Goal: Find specific page/section: Find specific page/section

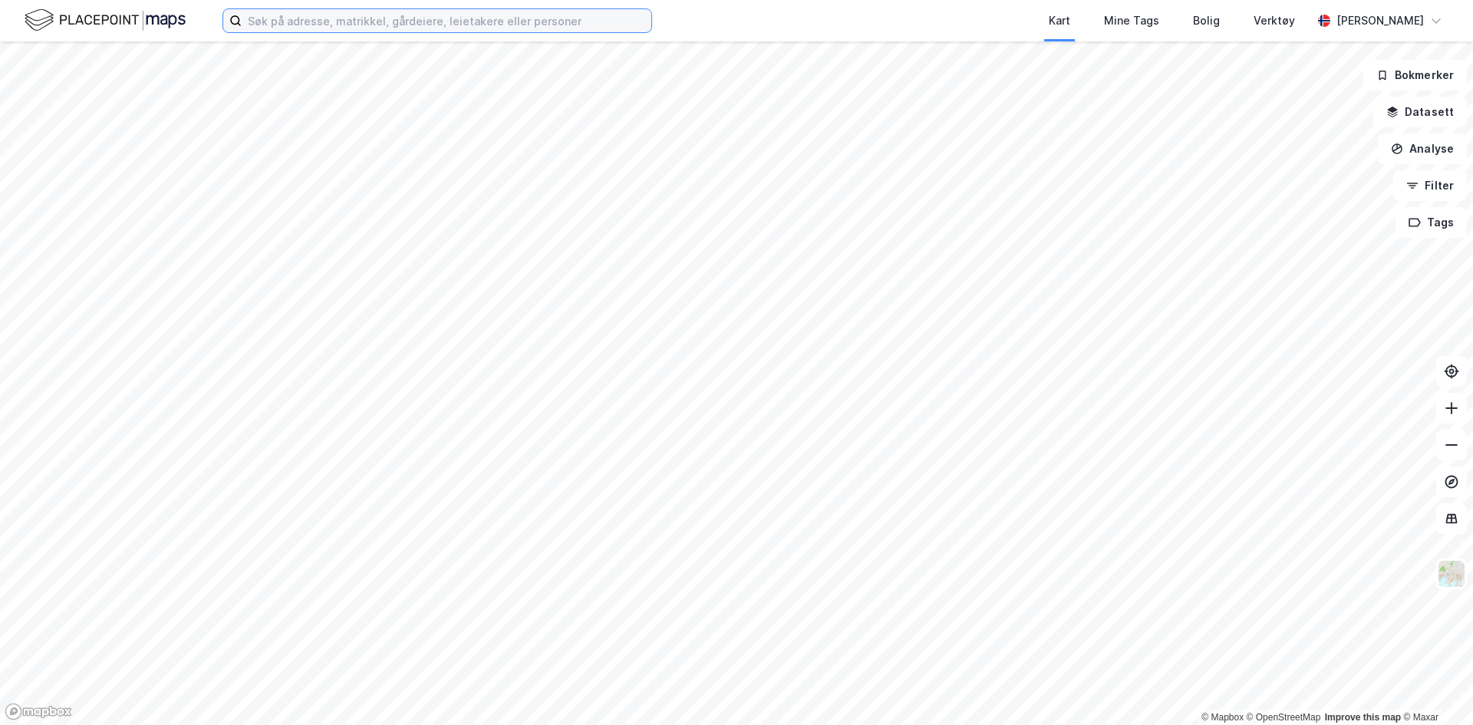
click at [348, 23] on input at bounding box center [447, 20] width 410 height 23
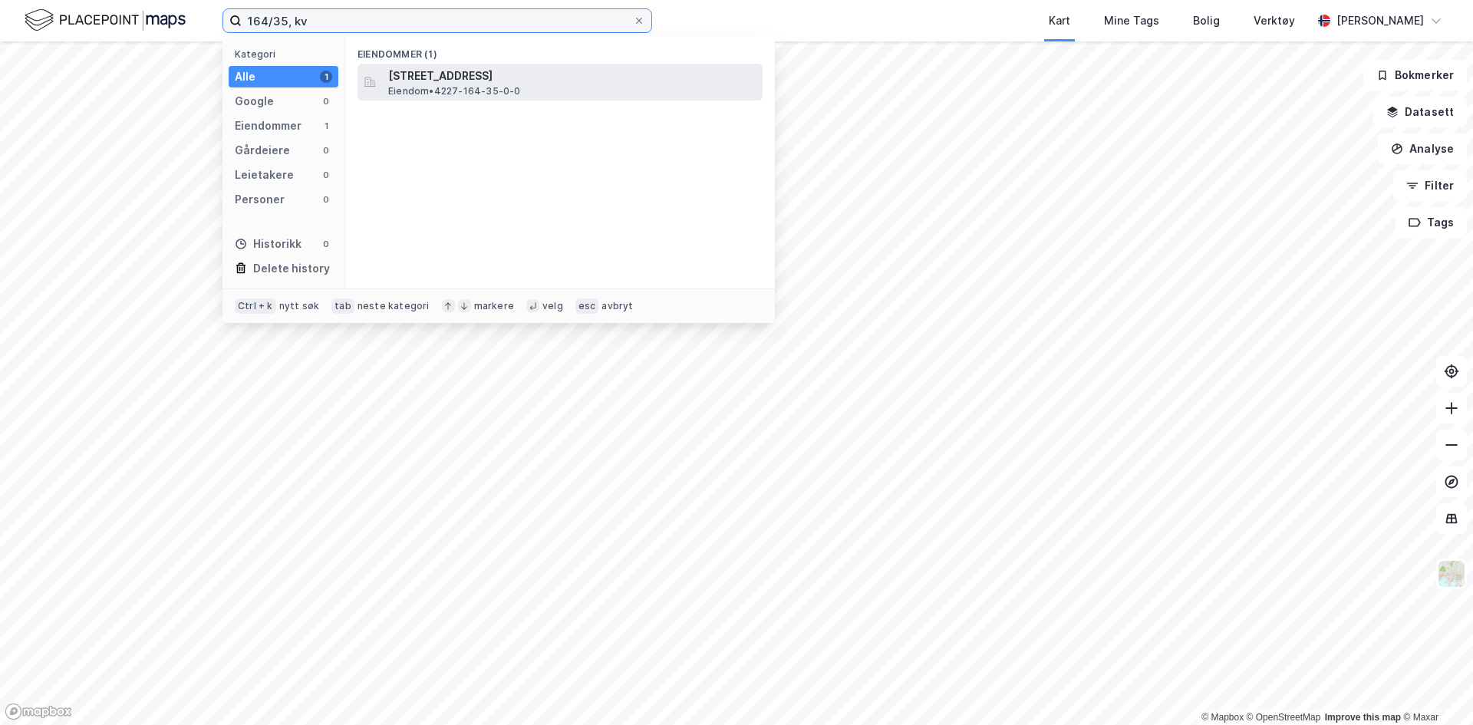
type input "164/35, kv"
click at [435, 73] on span "[STREET_ADDRESS]" at bounding box center [572, 76] width 368 height 18
